Goal: Task Accomplishment & Management: Use online tool/utility

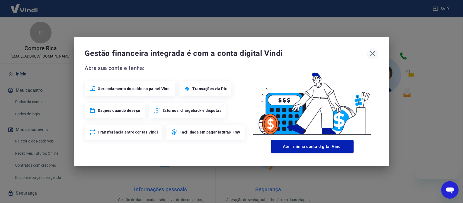
click at [372, 54] on icon "button" at bounding box center [372, 53] width 5 height 5
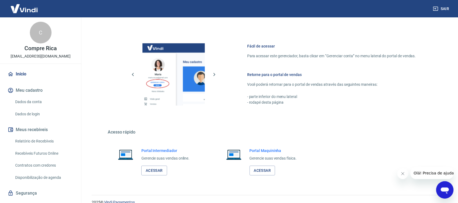
scroll to position [271, 0]
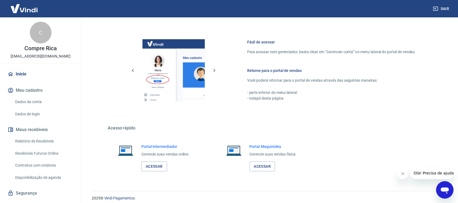
drag, startPoint x: 40, startPoint y: 138, endPoint x: 321, endPoint y: 202, distance: 288.3
click at [40, 139] on link "Relatório de Recebíveis" at bounding box center [44, 141] width 62 height 11
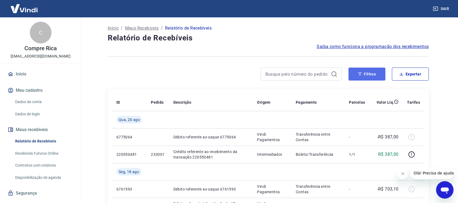
click at [357, 75] on button "Filtros" at bounding box center [367, 74] width 37 height 13
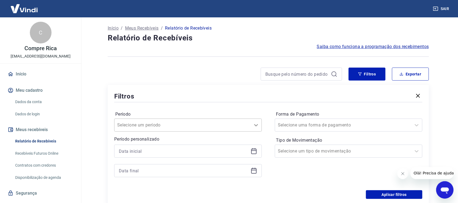
click at [254, 129] on div "Selecione um período" at bounding box center [188, 125] width 148 height 13
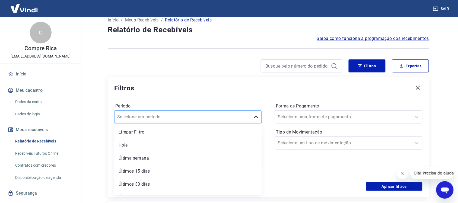
scroll to position [10, 0]
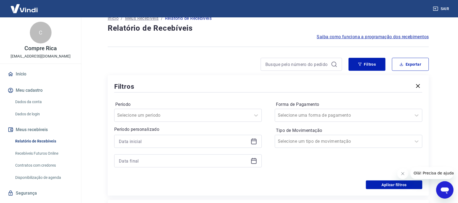
click at [219, 80] on div "Filtros Período Selecione um período Período personalizado Forma de Pagamento S…" at bounding box center [268, 135] width 321 height 120
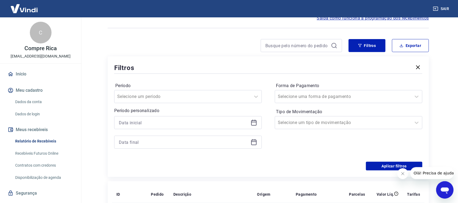
scroll to position [44, 0]
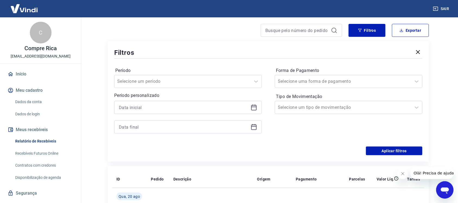
click at [257, 107] on icon at bounding box center [254, 107] width 7 height 7
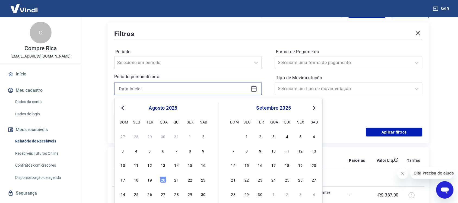
scroll to position [78, 0]
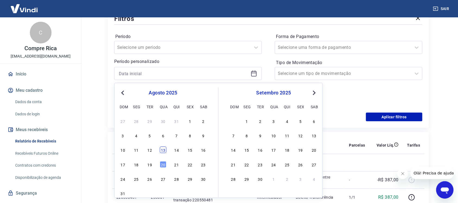
click at [164, 149] on div "13" at bounding box center [163, 150] width 7 height 7
type input "[DATE]"
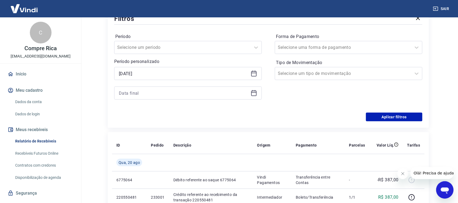
click at [254, 92] on icon at bounding box center [253, 92] width 5 height 1
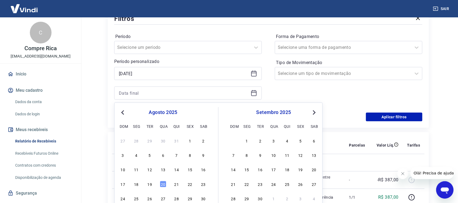
drag, startPoint x: 148, startPoint y: 182, endPoint x: 286, endPoint y: 98, distance: 160.7
click at [149, 182] on div "19" at bounding box center [149, 184] width 7 height 7
type input "[DATE]"
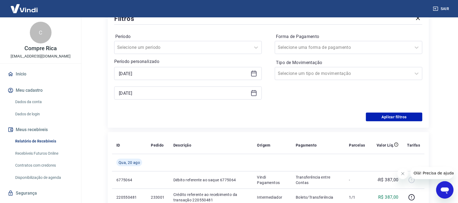
click at [314, 98] on div "Forma de Pagamento Selecione uma forma de pagamento Tipo de Movimentação Seleci…" at bounding box center [349, 69] width 148 height 74
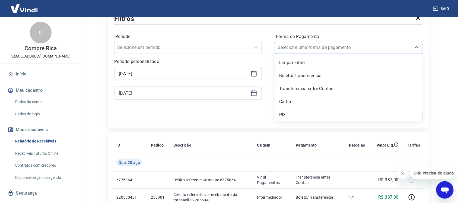
click at [328, 47] on div at bounding box center [343, 48] width 131 height 8
click at [306, 100] on div "Cartão" at bounding box center [349, 101] width 148 height 11
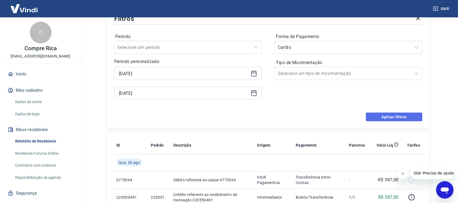
click at [409, 114] on button "Aplicar filtros" at bounding box center [394, 117] width 56 height 9
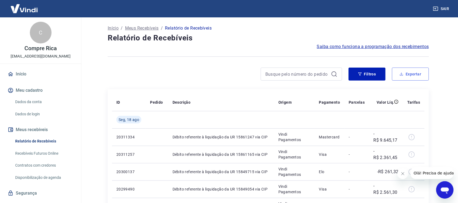
click at [404, 72] on button "Exportar" at bounding box center [410, 74] width 37 height 13
type input "[DATE]"
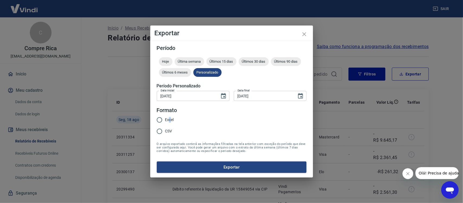
click at [170, 119] on span "Excel" at bounding box center [169, 120] width 9 height 6
drag, startPoint x: 159, startPoint y: 121, endPoint x: 174, endPoint y: 133, distance: 18.9
click at [160, 121] on input "Excel" at bounding box center [159, 119] width 11 height 11
radio input "true"
click at [218, 169] on button "Exportar" at bounding box center [232, 166] width 150 height 11
